Goal: Task Accomplishment & Management: Manage account settings

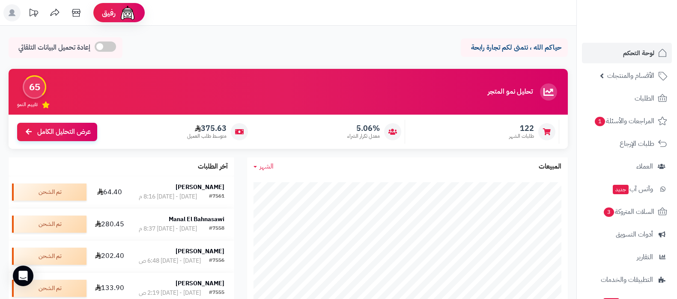
scroll to position [107, 0]
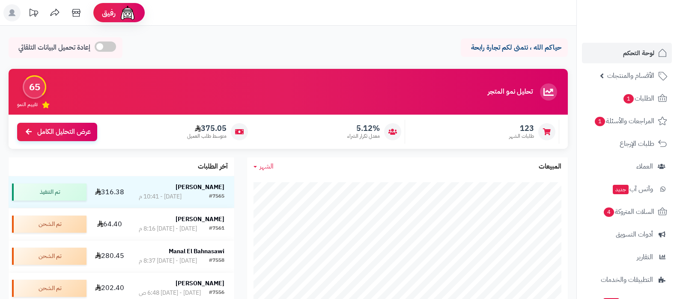
scroll to position [107, 0]
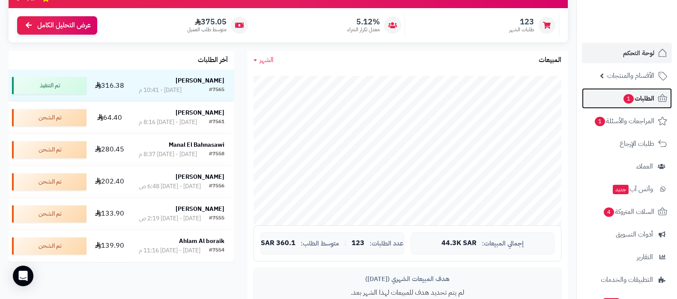
click at [623, 104] on span "الطلبات 1" at bounding box center [639, 99] width 32 height 12
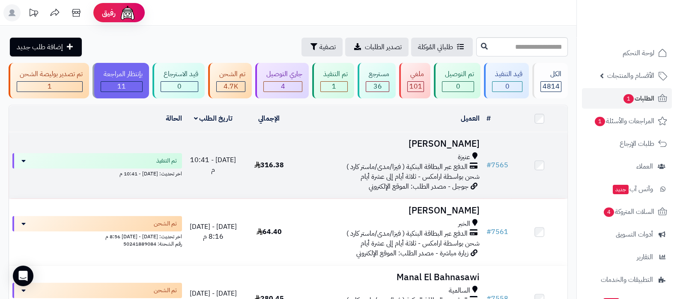
click at [437, 144] on h3 "[PERSON_NAME]" at bounding box center [389, 144] width 179 height 10
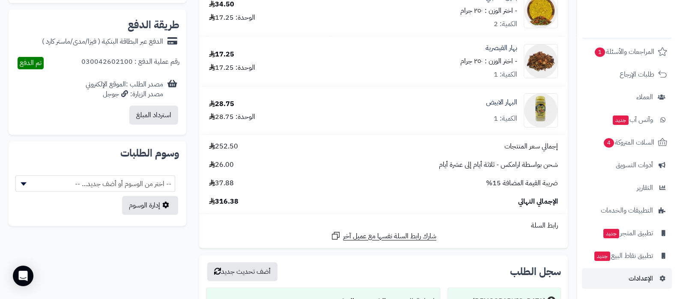
scroll to position [447, 0]
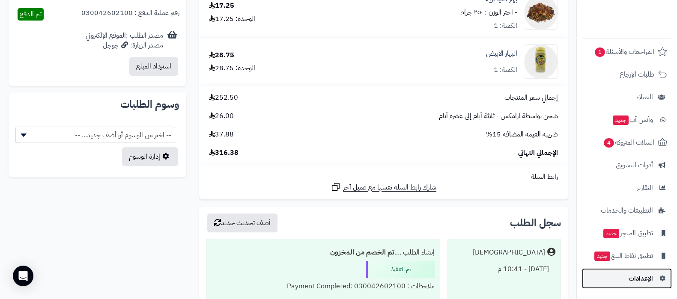
click at [641, 277] on span "الإعدادات" at bounding box center [641, 279] width 24 height 12
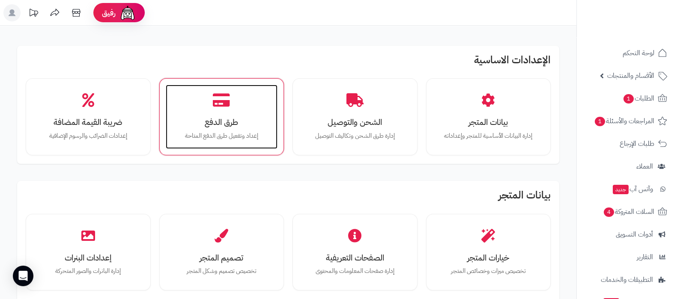
click at [219, 98] on icon at bounding box center [221, 100] width 17 height 15
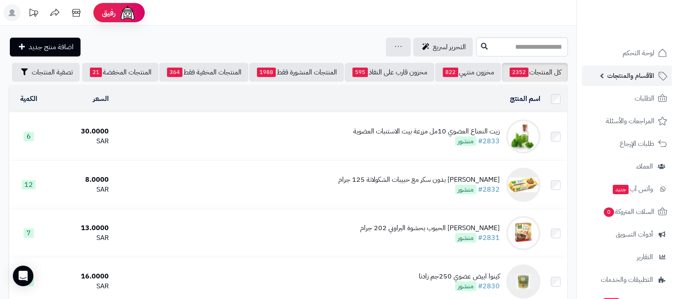
click at [619, 73] on span "الأقسام والمنتجات" at bounding box center [630, 76] width 47 height 12
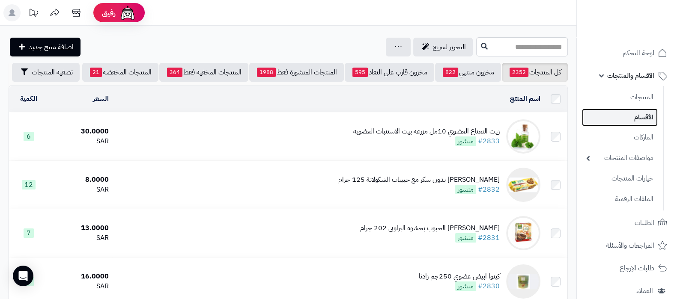
click at [626, 118] on link "الأقسام" at bounding box center [620, 118] width 76 height 18
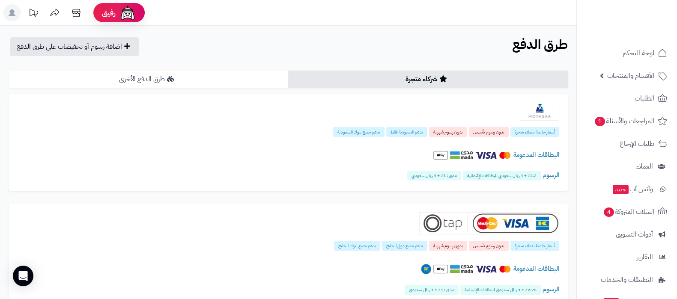
click at [206, 83] on link "طرق الدفع الأخرى" at bounding box center [149, 79] width 280 height 17
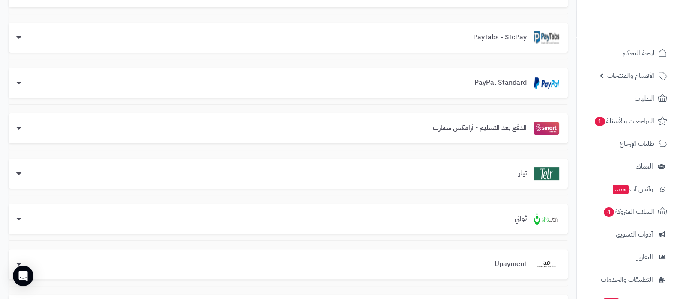
scroll to position [321, 0]
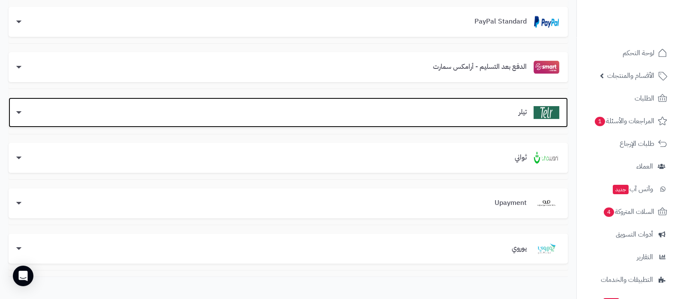
click at [481, 117] on div "تيلر" at bounding box center [288, 112] width 542 height 13
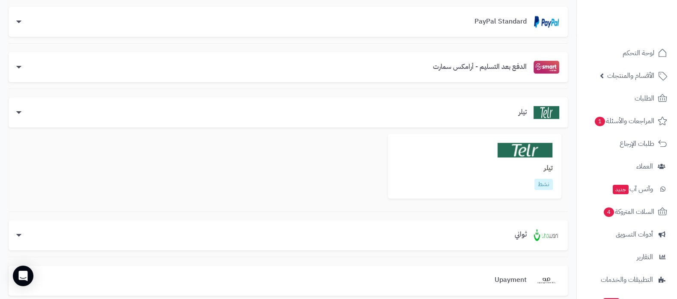
click at [540, 160] on div "تيلر نشط" at bounding box center [475, 166] width 174 height 65
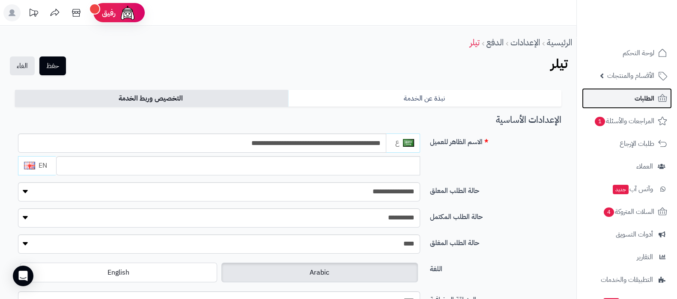
click at [629, 95] on link "الطلبات" at bounding box center [627, 98] width 90 height 21
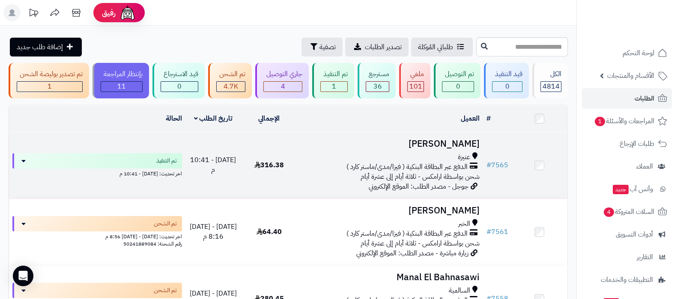
click at [433, 147] on h3 "مريم الرشيدي" at bounding box center [389, 144] width 179 height 10
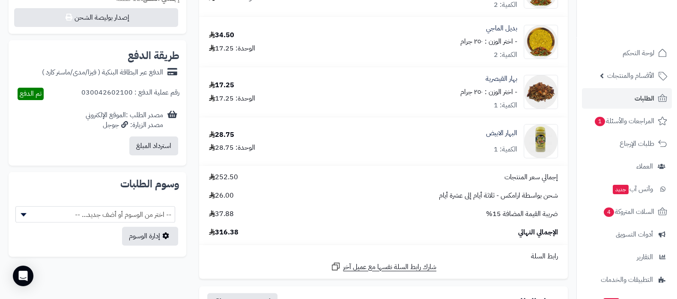
scroll to position [374, 0]
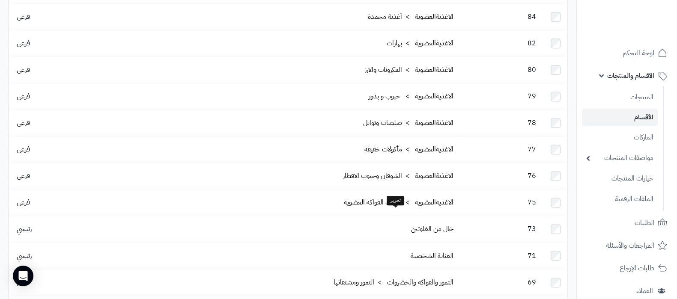
scroll to position [1209, 0]
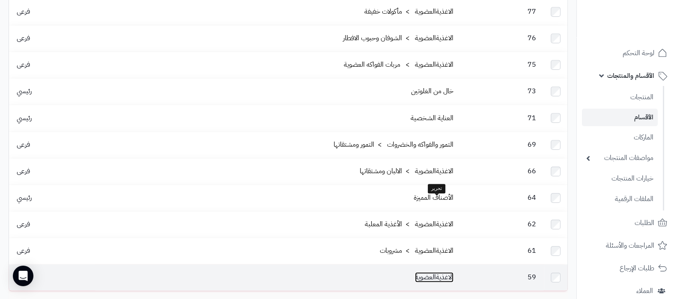
click at [439, 272] on link "الاغذيةالعضوية" at bounding box center [434, 277] width 39 height 10
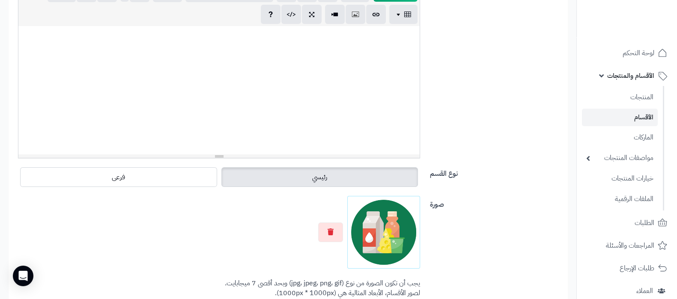
scroll to position [214, 0]
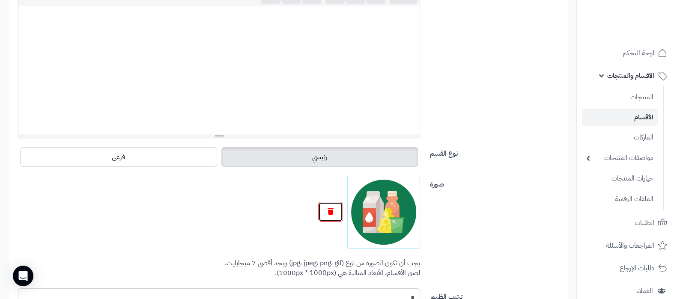
click at [341, 214] on button "button" at bounding box center [330, 212] width 25 height 20
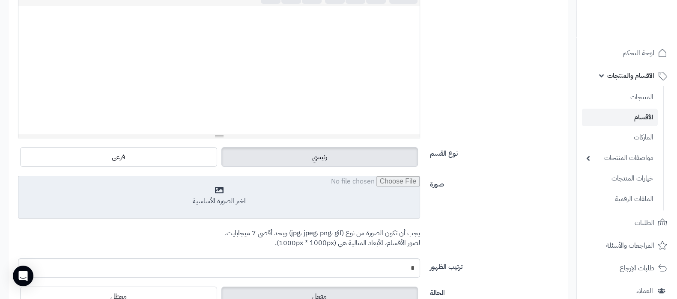
click at [274, 198] on input "file" at bounding box center [218, 198] width 401 height 43
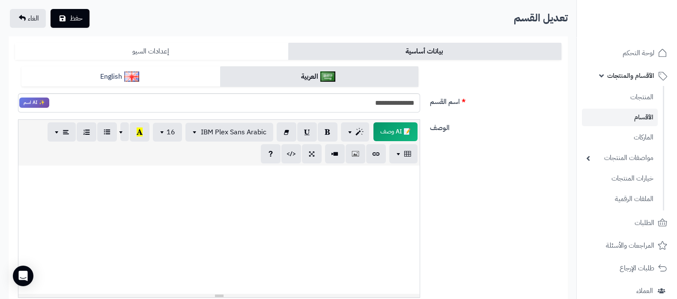
scroll to position [0, 0]
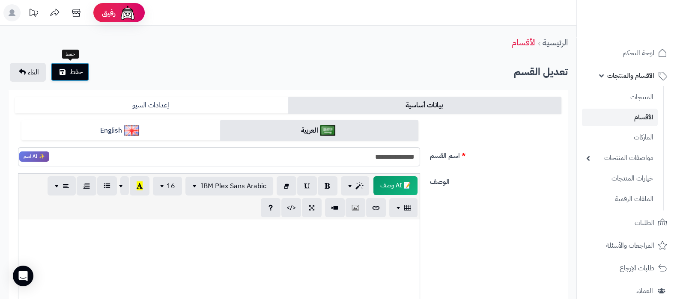
click at [71, 74] on span "حفظ" at bounding box center [76, 72] width 13 height 10
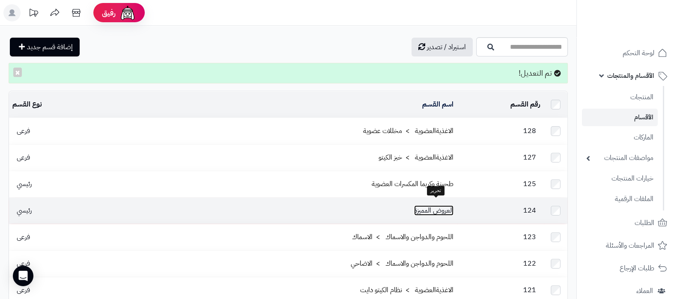
click at [433, 206] on link "العروض المميزة" at bounding box center [433, 211] width 39 height 10
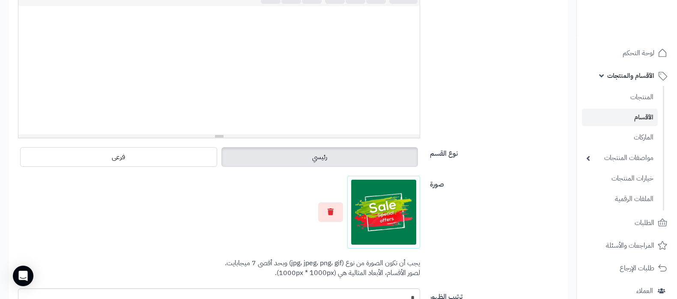
scroll to position [215, 0]
click at [330, 210] on icon "button" at bounding box center [331, 210] width 6 height 7
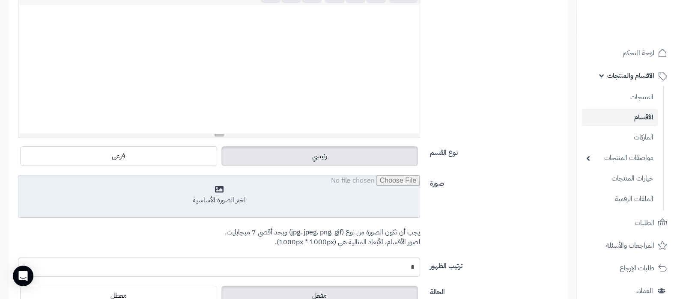
click at [276, 194] on input "file" at bounding box center [218, 197] width 401 height 43
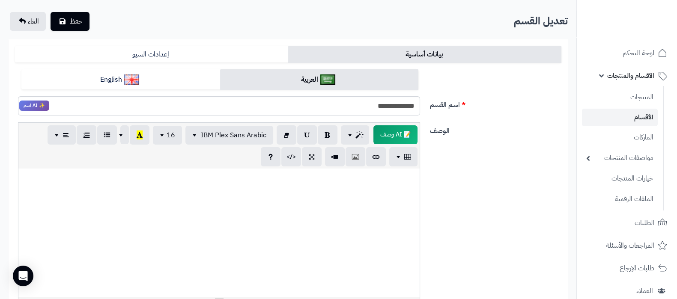
scroll to position [0, 0]
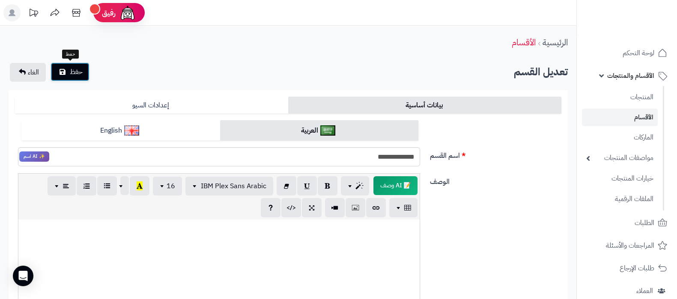
click at [73, 69] on span "حفظ" at bounding box center [76, 72] width 13 height 10
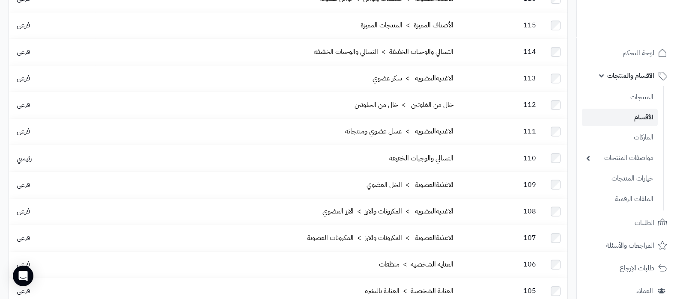
scroll to position [428, 0]
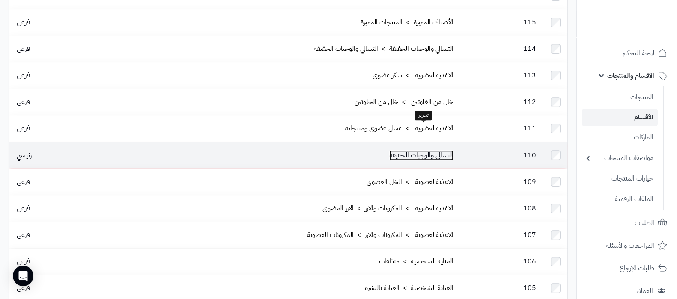
click at [426, 150] on link "التسالي والوجبات الخفيفة" at bounding box center [421, 155] width 64 height 10
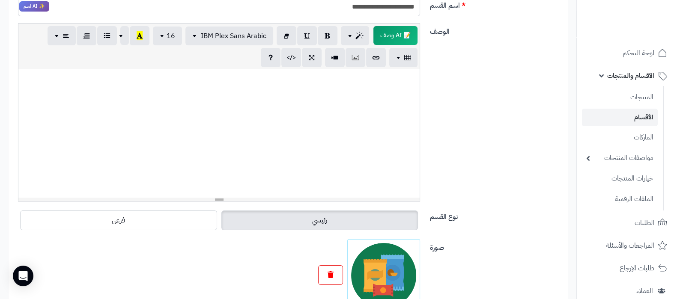
scroll to position [214, 0]
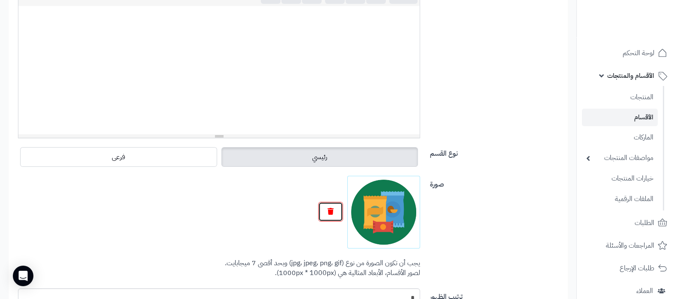
click at [332, 213] on icon "button" at bounding box center [331, 211] width 6 height 7
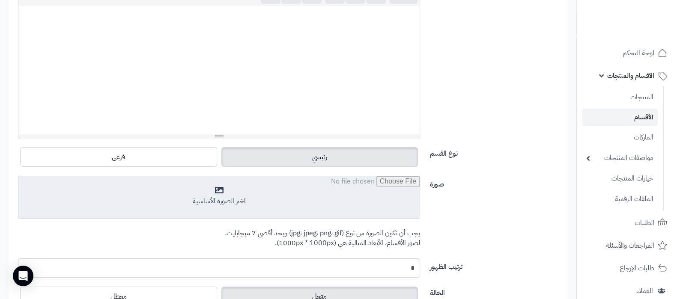
click at [280, 203] on input "file" at bounding box center [218, 198] width 401 height 43
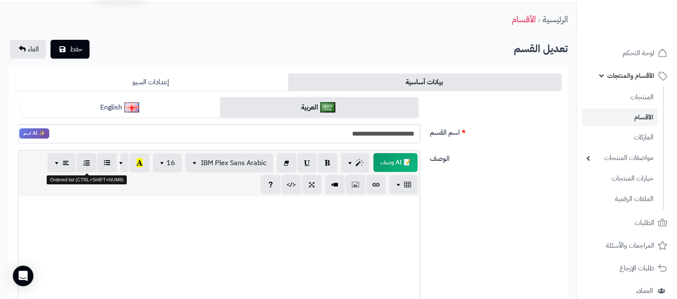
scroll to position [0, 0]
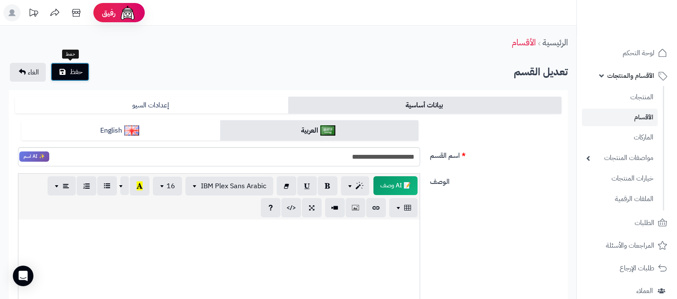
click at [72, 72] on span "حفظ" at bounding box center [76, 72] width 13 height 10
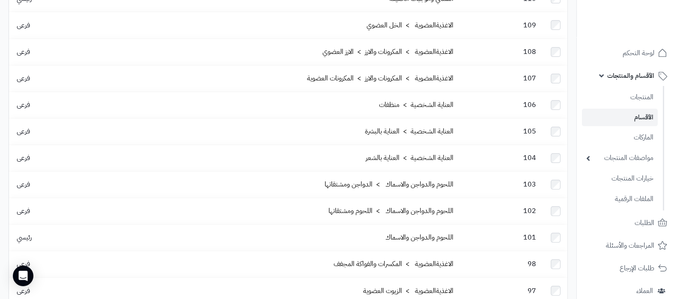
scroll to position [589, 0]
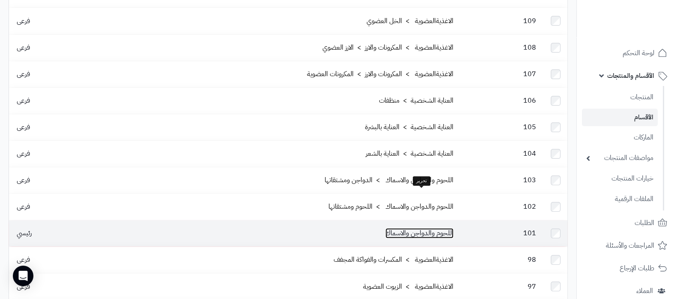
click at [414, 228] on link "اللحوم والدواجن والاسماك" at bounding box center [420, 233] width 68 height 10
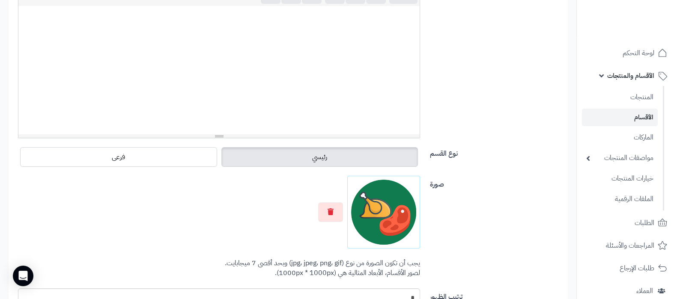
scroll to position [215, 0]
click at [323, 206] on button "button" at bounding box center [330, 211] width 25 height 20
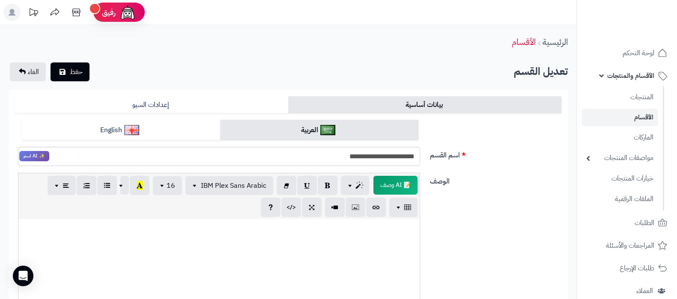
scroll to position [268, 0]
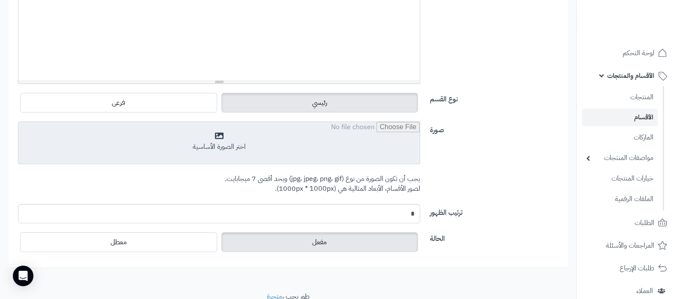
click at [276, 149] on input "file" at bounding box center [218, 143] width 401 height 43
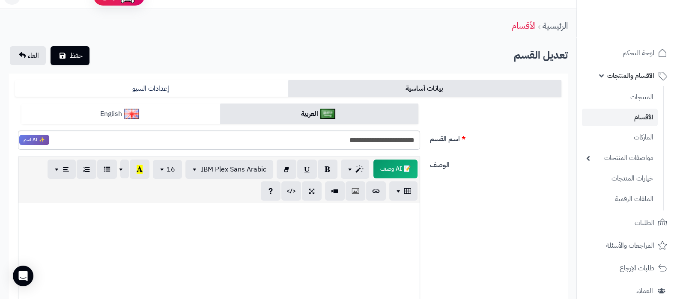
scroll to position [0, 0]
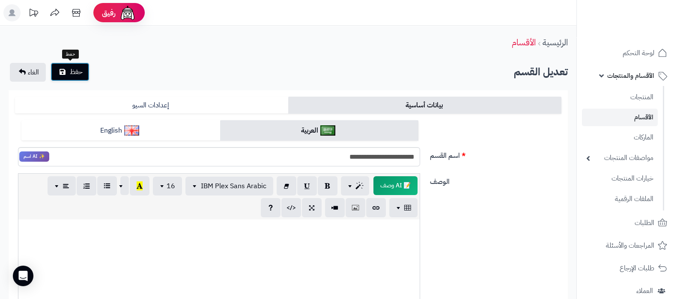
click at [84, 76] on button "حفظ" at bounding box center [70, 72] width 39 height 19
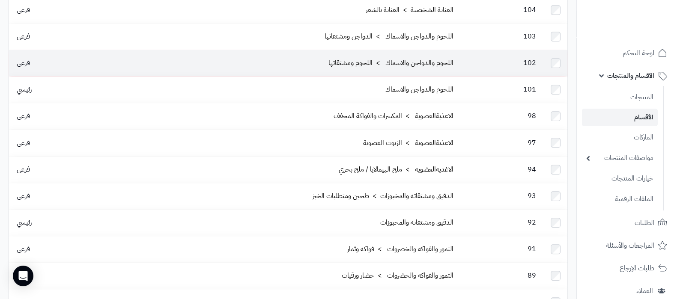
scroll to position [749, 0]
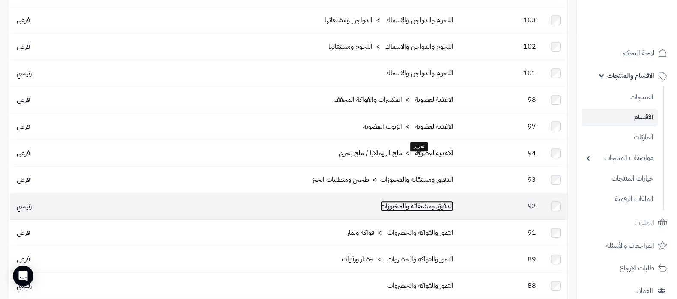
click at [416, 201] on link "الدقيق ومشتقاته والمخبوزات" at bounding box center [416, 206] width 73 height 10
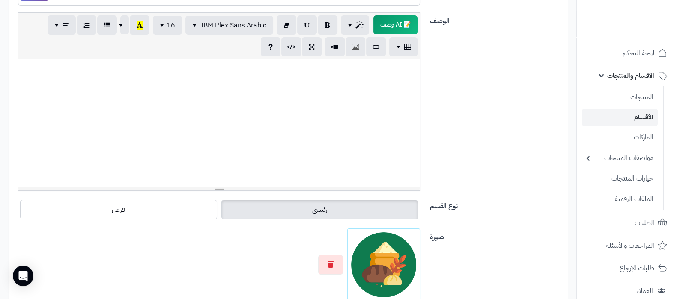
scroll to position [214, 0]
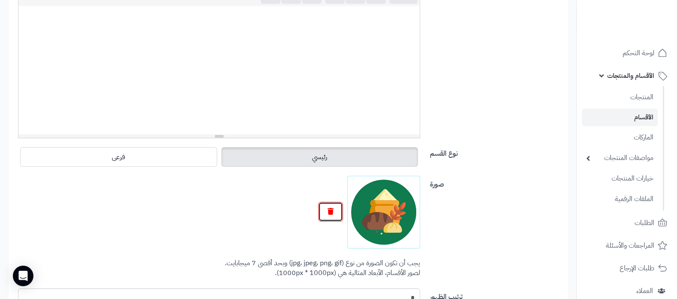
click at [335, 213] on button "button" at bounding box center [330, 212] width 25 height 20
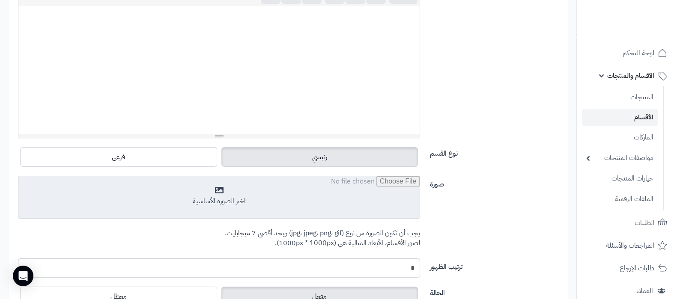
click at [294, 203] on input "file" at bounding box center [218, 198] width 401 height 43
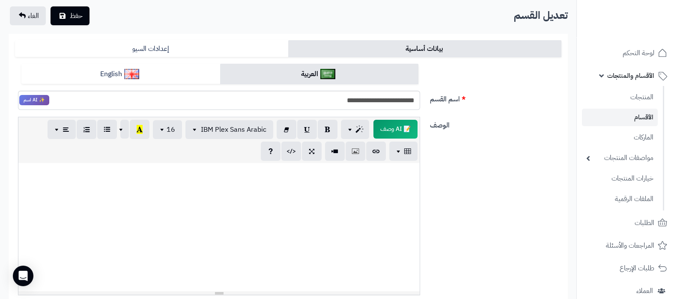
scroll to position [0, 0]
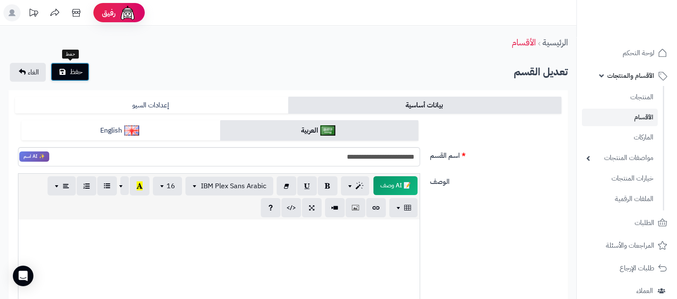
click at [60, 72] on icon "submit" at bounding box center [63, 72] width 6 height 7
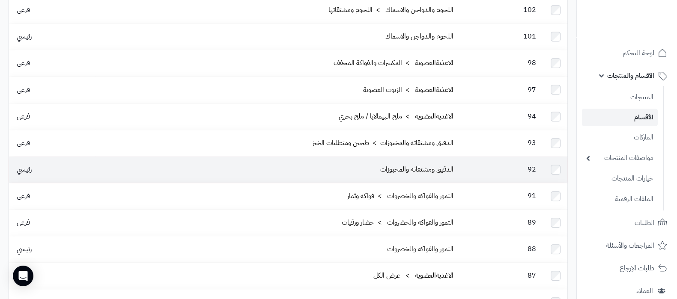
scroll to position [803, 0]
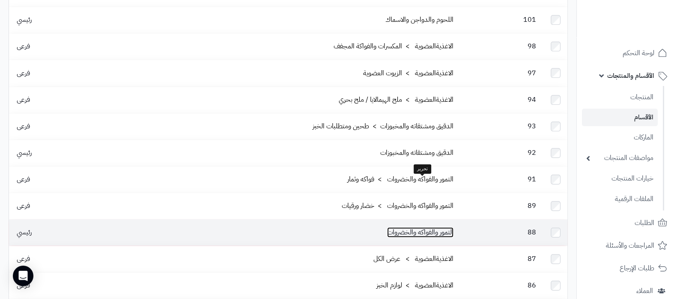
click at [412, 227] on link "التمور والفواكه والخضروات" at bounding box center [420, 232] width 66 height 10
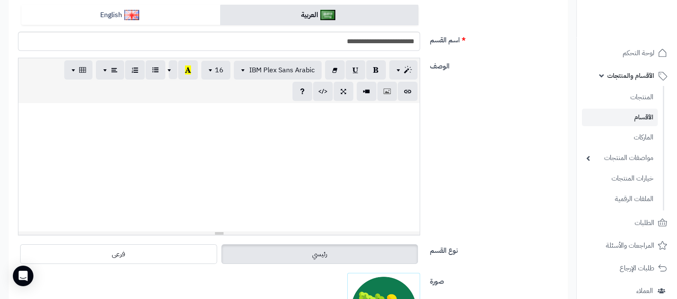
scroll to position [161, 0]
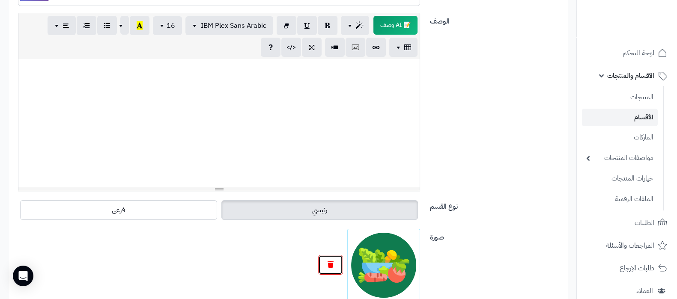
click at [329, 262] on icon "button" at bounding box center [331, 264] width 6 height 7
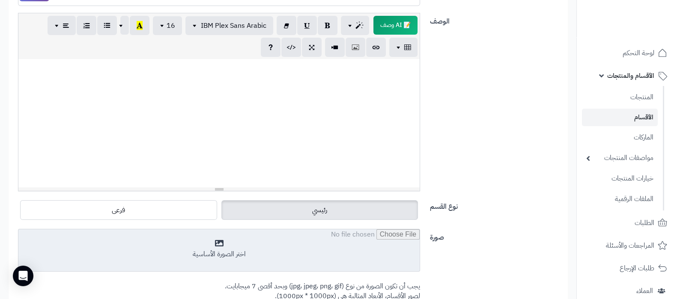
click at [279, 249] on input "file" at bounding box center [218, 251] width 401 height 43
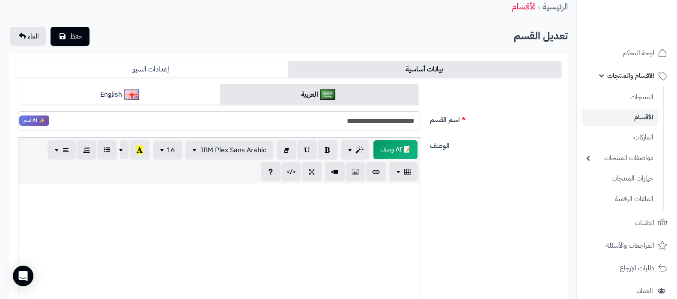
scroll to position [0, 0]
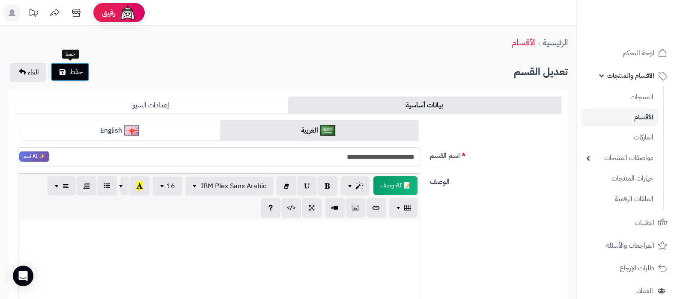
click at [81, 70] on span "حفظ" at bounding box center [76, 72] width 13 height 10
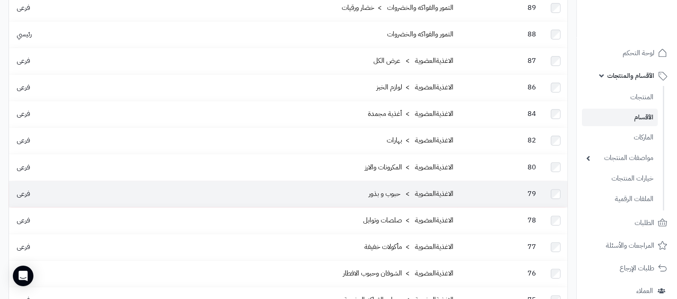
scroll to position [1017, 0]
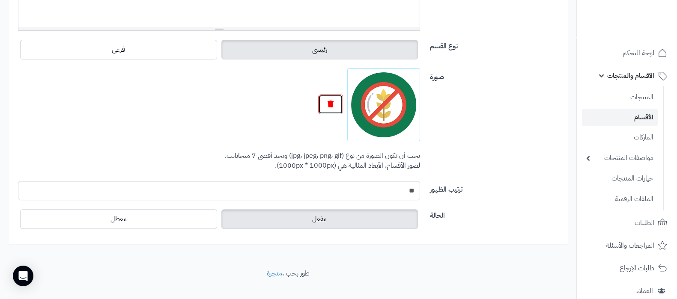
click at [334, 101] on button "button" at bounding box center [330, 105] width 25 height 20
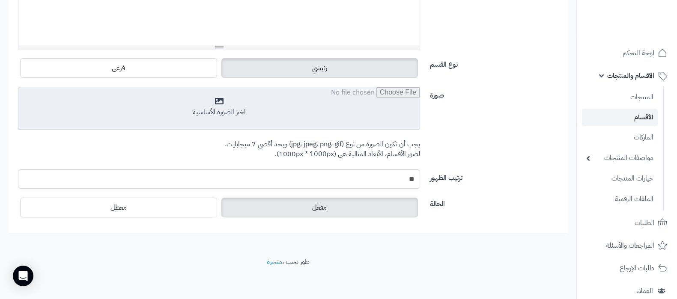
click at [272, 110] on input "file" at bounding box center [218, 108] width 401 height 43
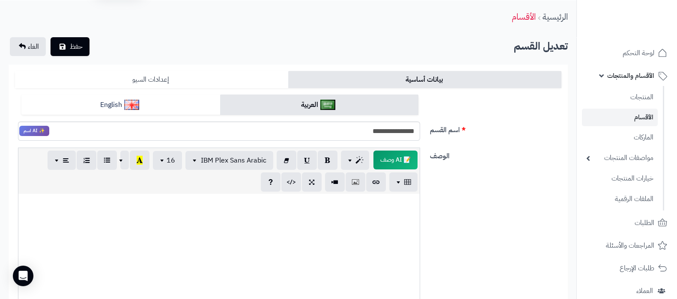
scroll to position [0, 0]
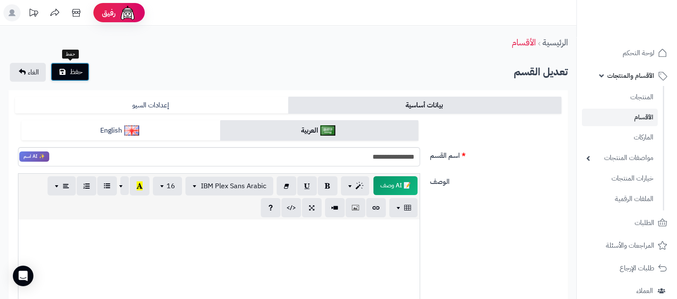
click at [84, 76] on button "حفظ" at bounding box center [70, 72] width 39 height 19
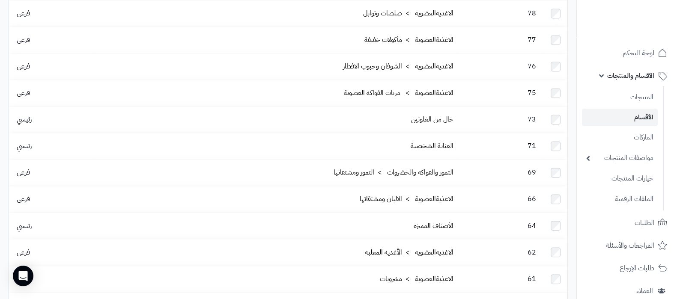
scroll to position [1232, 0]
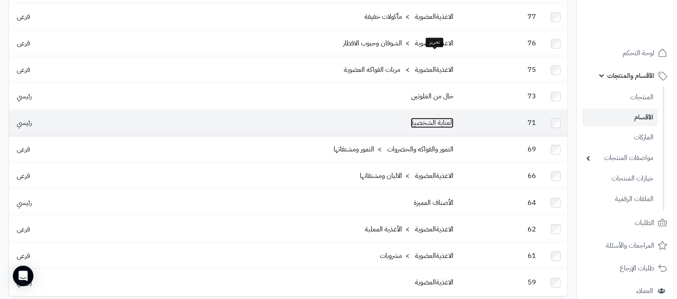
click at [426, 118] on link "العناية الشخصية" at bounding box center [432, 123] width 43 height 10
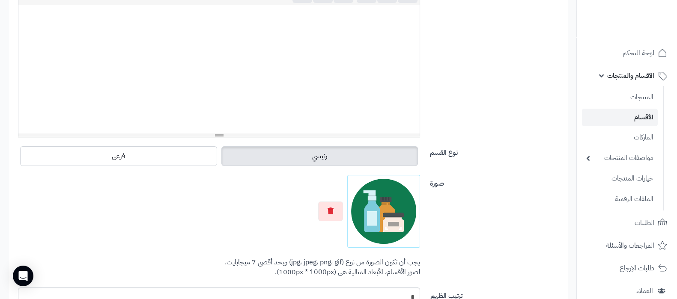
scroll to position [215, 0]
click at [329, 215] on button "button" at bounding box center [330, 211] width 25 height 20
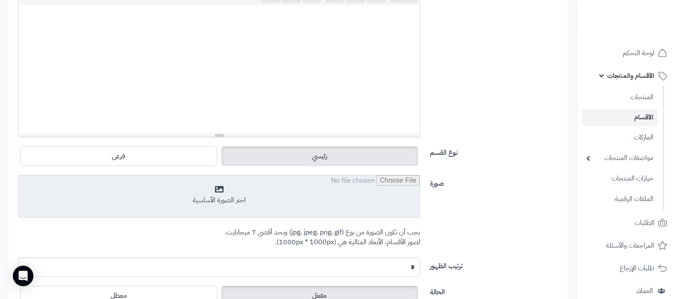
click at [287, 197] on input "file" at bounding box center [218, 197] width 401 height 43
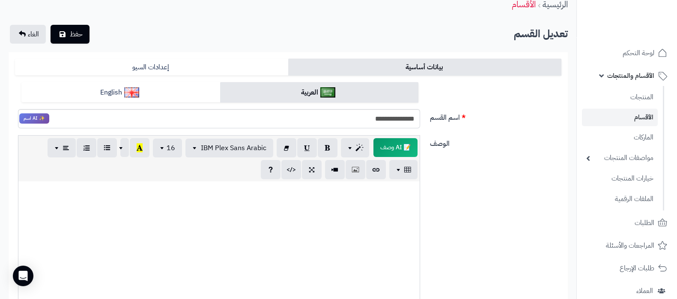
scroll to position [0, 0]
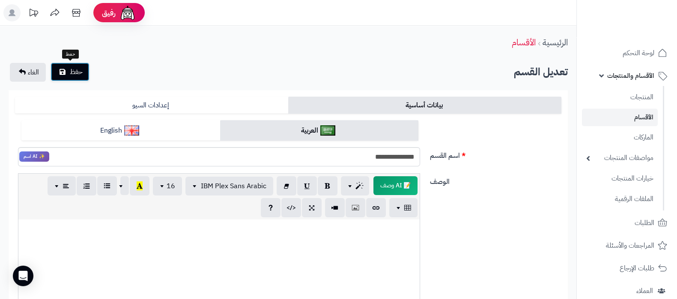
click at [78, 69] on span "حفظ" at bounding box center [76, 72] width 13 height 10
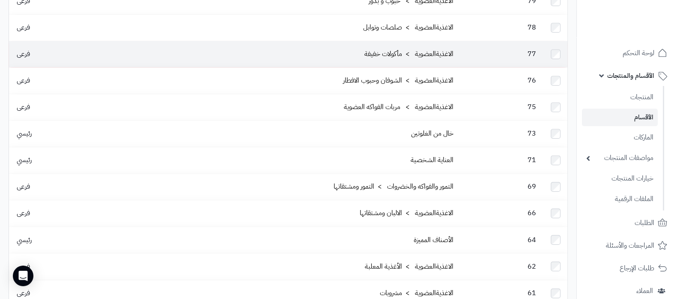
scroll to position [1236, 0]
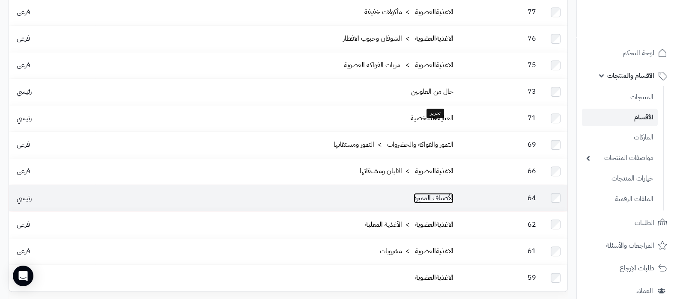
click at [429, 193] on link "الأصناف المميزة" at bounding box center [434, 198] width 40 height 10
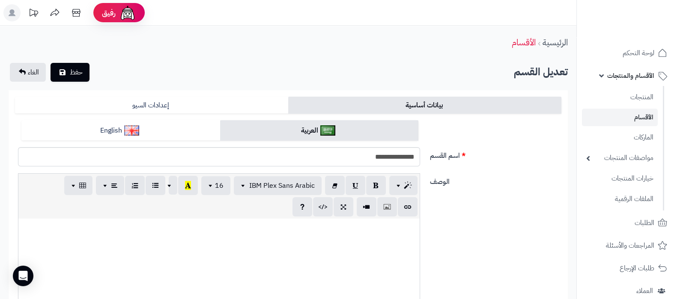
scroll to position [269, 0]
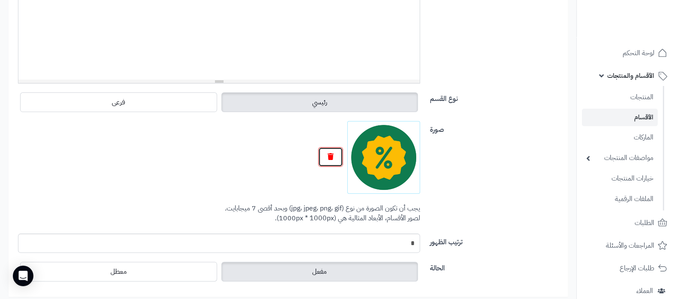
click at [331, 159] on button "button" at bounding box center [330, 157] width 25 height 20
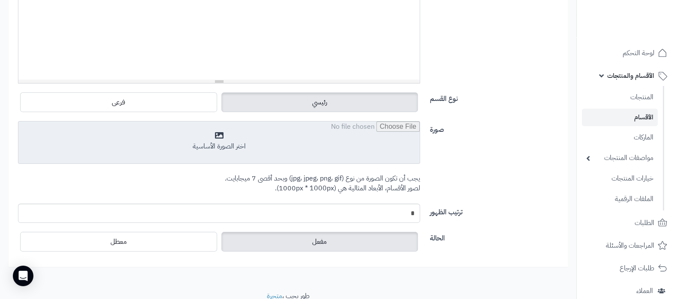
click at [270, 152] on input "file" at bounding box center [218, 143] width 401 height 43
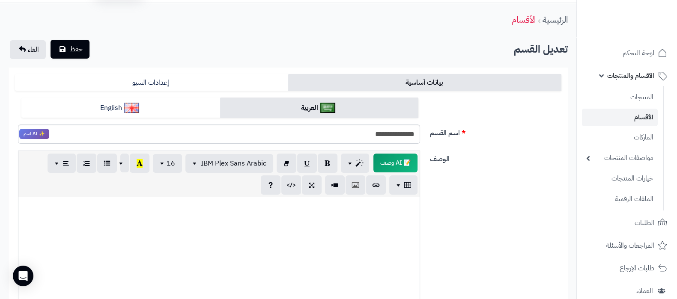
scroll to position [0, 0]
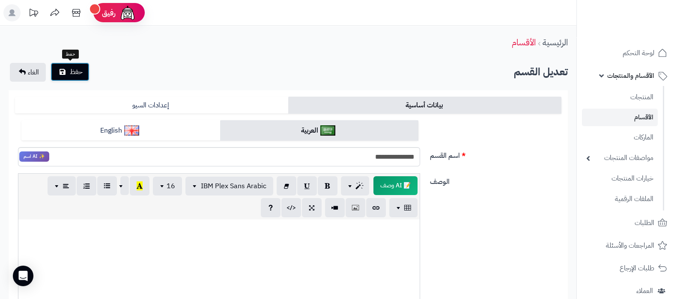
click at [79, 68] on span "حفظ" at bounding box center [76, 72] width 13 height 10
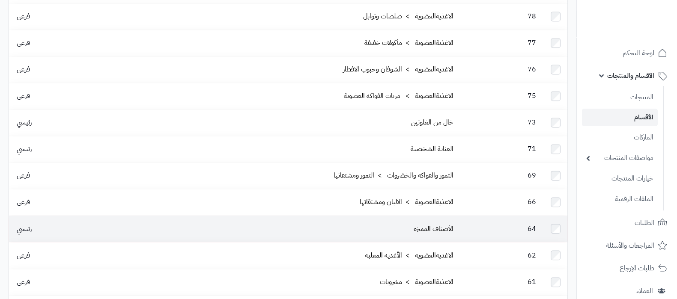
scroll to position [1236, 0]
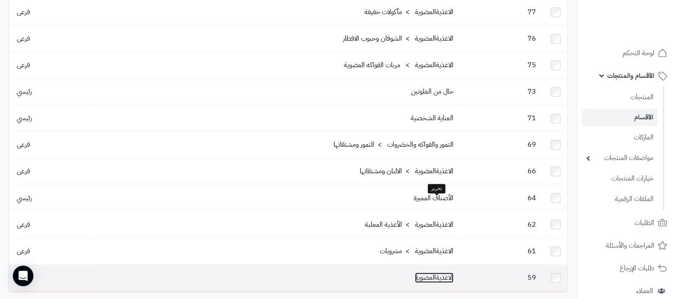
click at [426, 273] on link "الاغذيةالعضوية" at bounding box center [434, 278] width 39 height 10
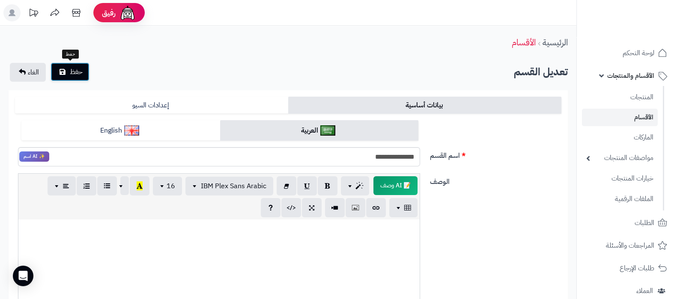
click at [82, 74] on span "حفظ" at bounding box center [76, 72] width 13 height 10
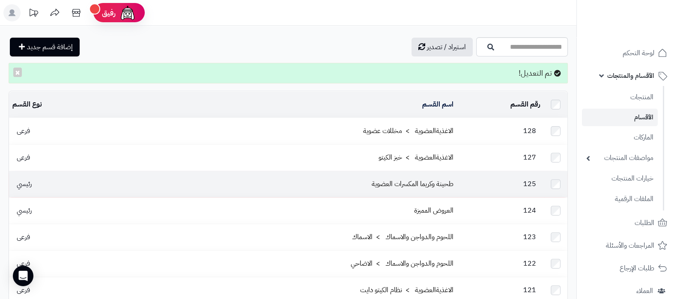
scroll to position [53, 0]
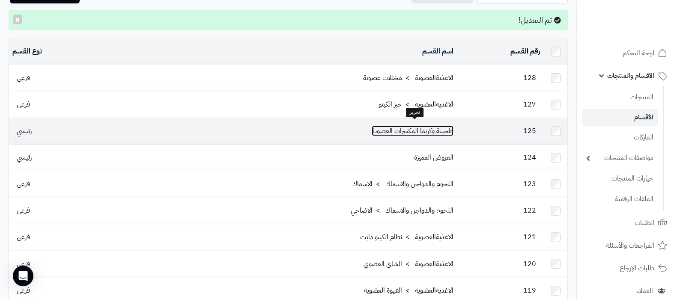
click at [428, 126] on link "طحينة وكريما المكسرات العضوية" at bounding box center [413, 131] width 82 height 10
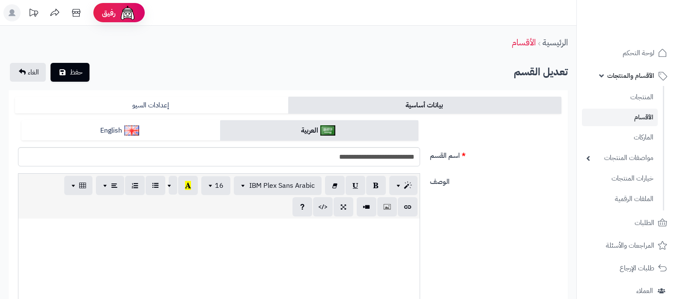
scroll to position [215, 0]
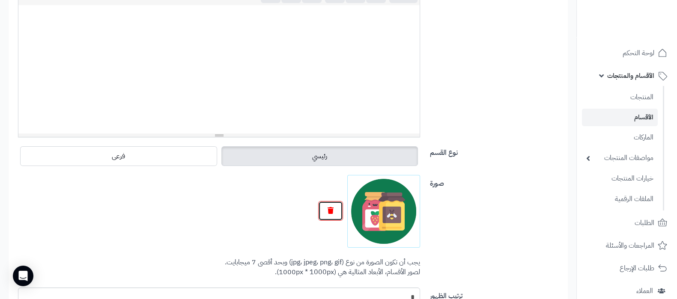
click at [320, 214] on button "button" at bounding box center [330, 211] width 25 height 20
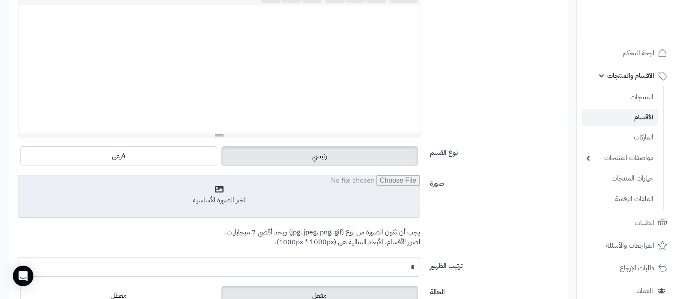
click at [236, 202] on input "file" at bounding box center [218, 197] width 401 height 43
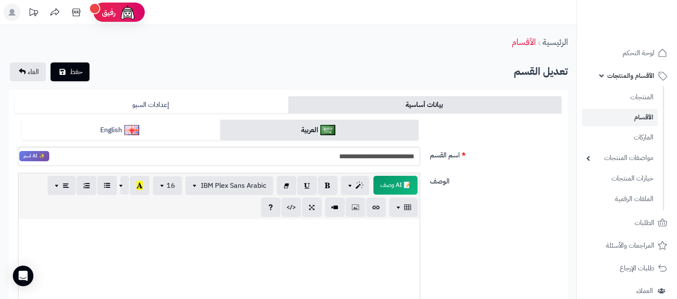
scroll to position [0, 0]
click at [74, 76] on span "حفظ" at bounding box center [76, 72] width 13 height 10
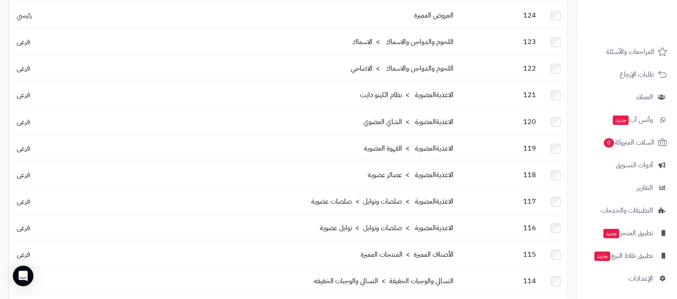
scroll to position [268, 0]
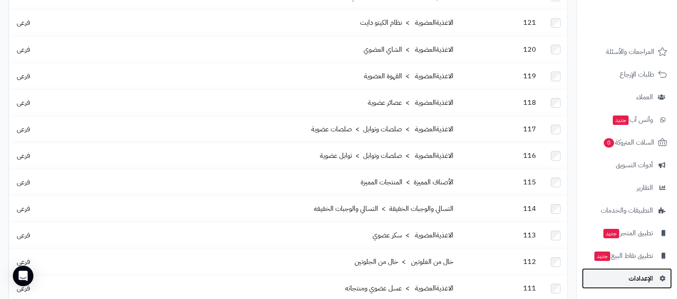
click at [628, 274] on link "الإعدادات" at bounding box center [627, 279] width 90 height 21
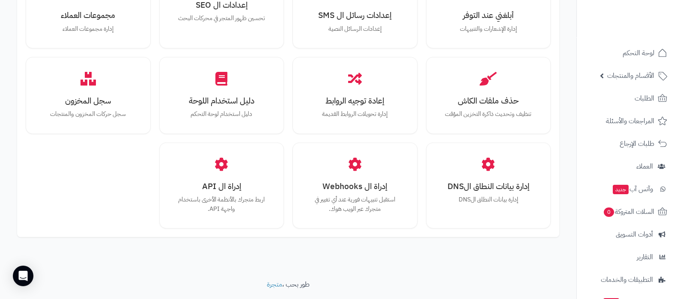
scroll to position [792, 0]
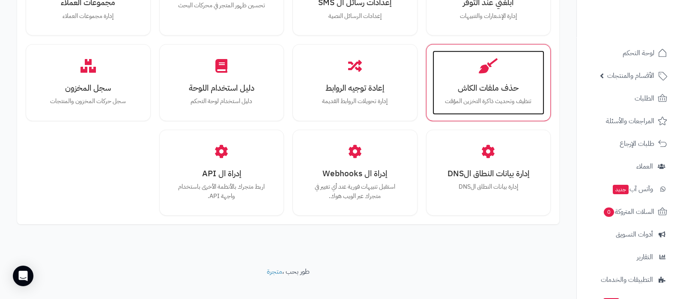
click at [480, 84] on h3 "حذف ملفات الكاش" at bounding box center [488, 88] width 95 height 9
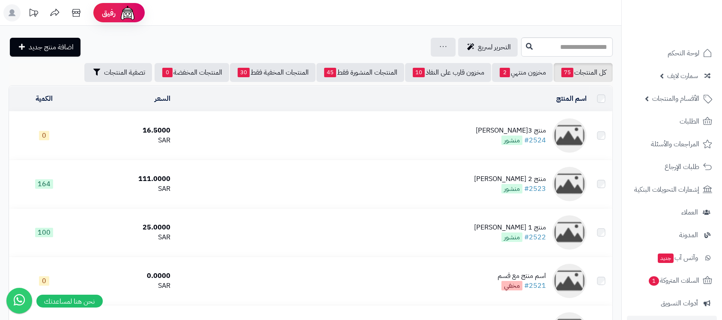
scroll to position [118, 0]
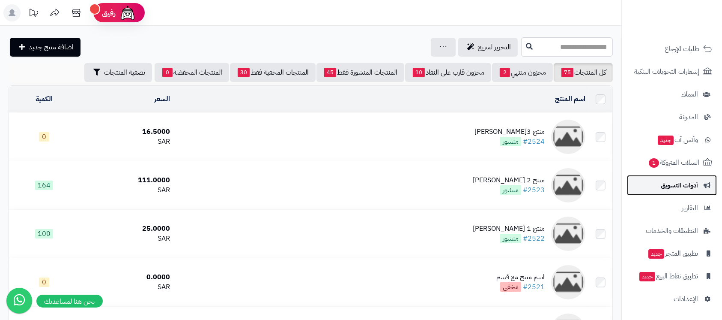
click at [672, 187] on span "أدوات التسويق" at bounding box center [679, 185] width 37 height 12
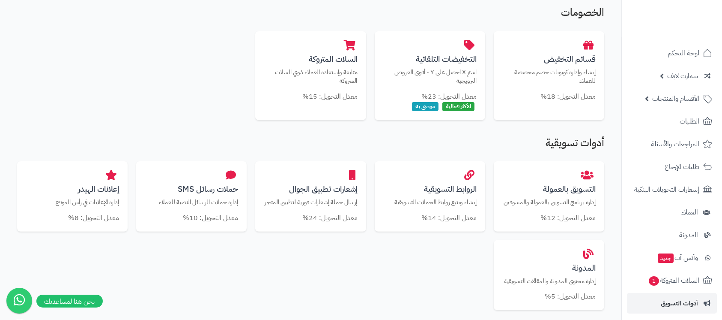
scroll to position [171, 0]
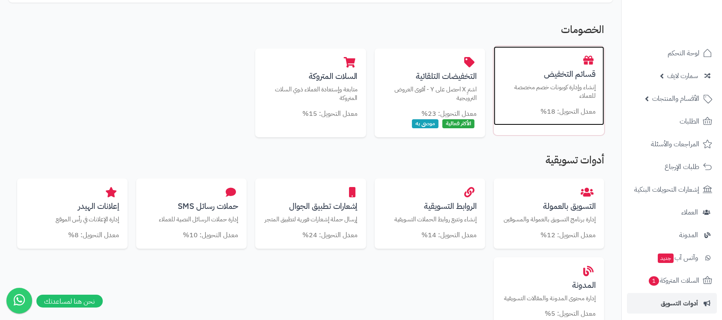
click at [559, 81] on div "قسائم التخفيض إنشاء وإدارة كوبونات خصم مخصصة للعملاء معدل التحويل: 18%" at bounding box center [549, 85] width 111 height 79
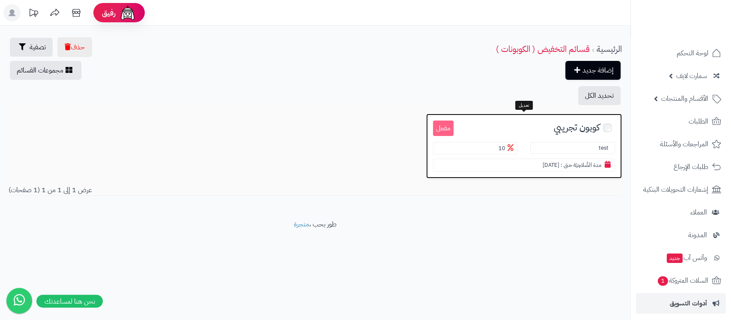
click at [579, 125] on span "كوبون تجريبي" at bounding box center [577, 128] width 46 height 10
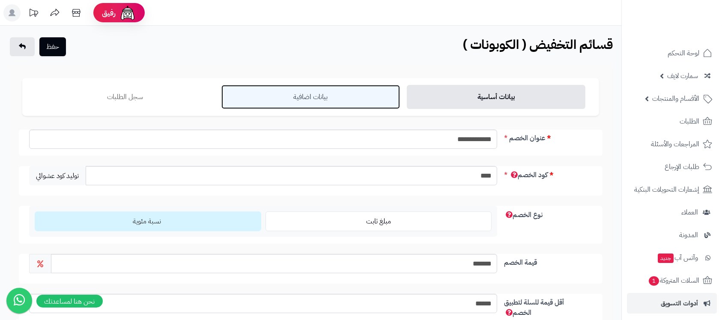
click at [323, 95] on link "بيانات اضافية" at bounding box center [310, 97] width 179 height 24
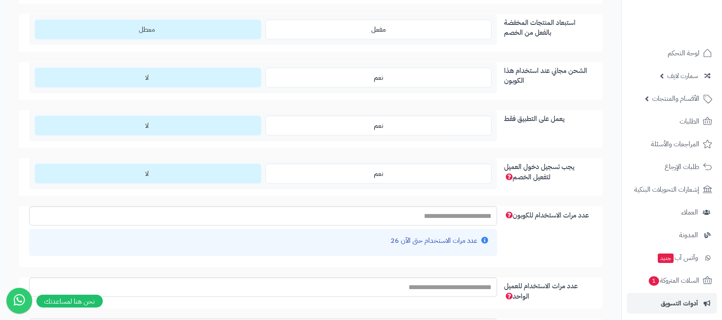
scroll to position [799, 0]
